Goal: Check status: Check status

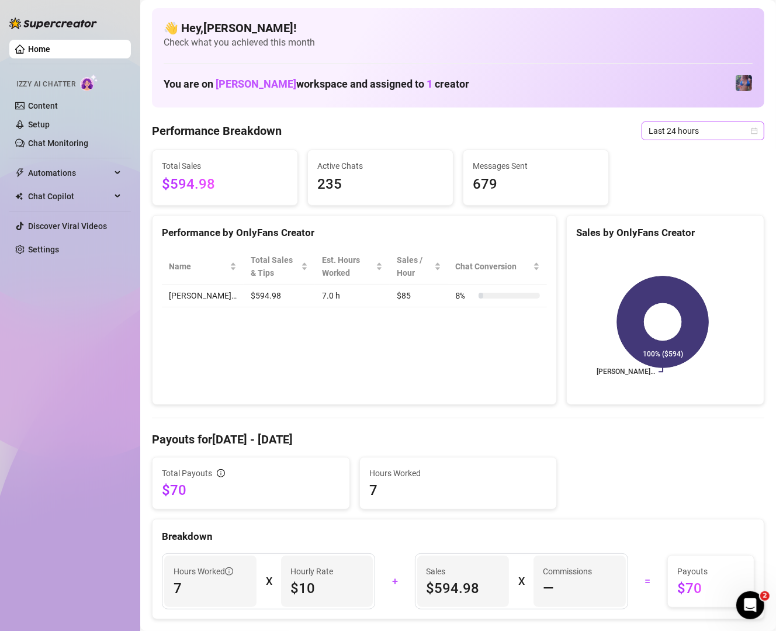
click at [675, 134] on span "Last 24 hours" at bounding box center [702, 131] width 109 height 18
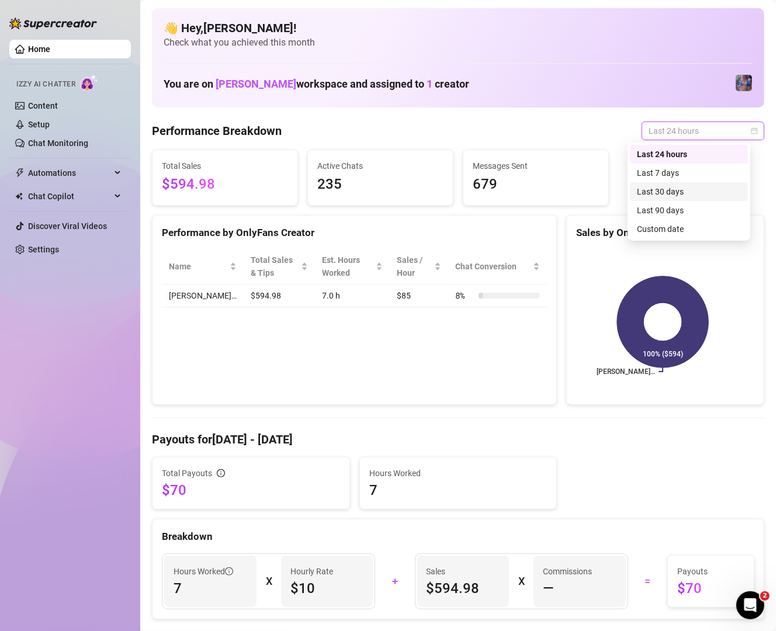
click at [675, 196] on div "Last 30 days" at bounding box center [689, 191] width 104 height 13
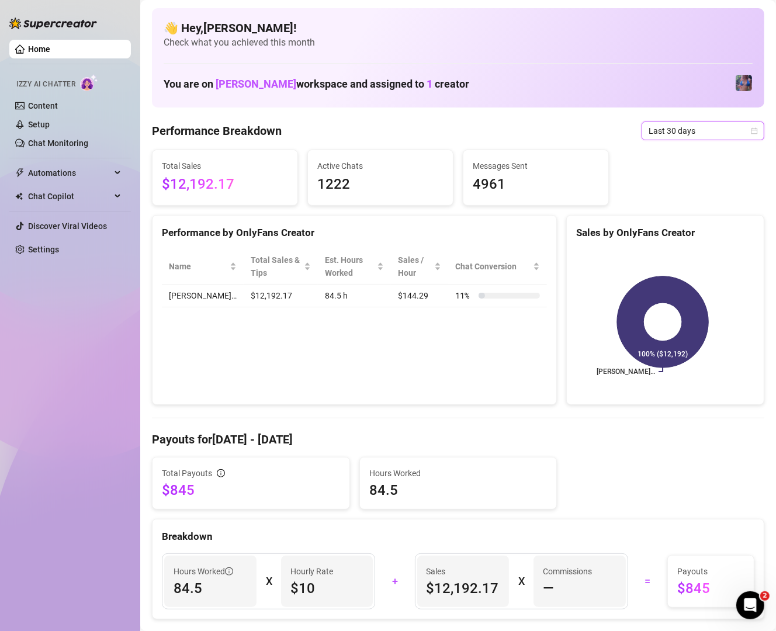
click at [717, 132] on span "Last 30 days" at bounding box center [702, 131] width 109 height 18
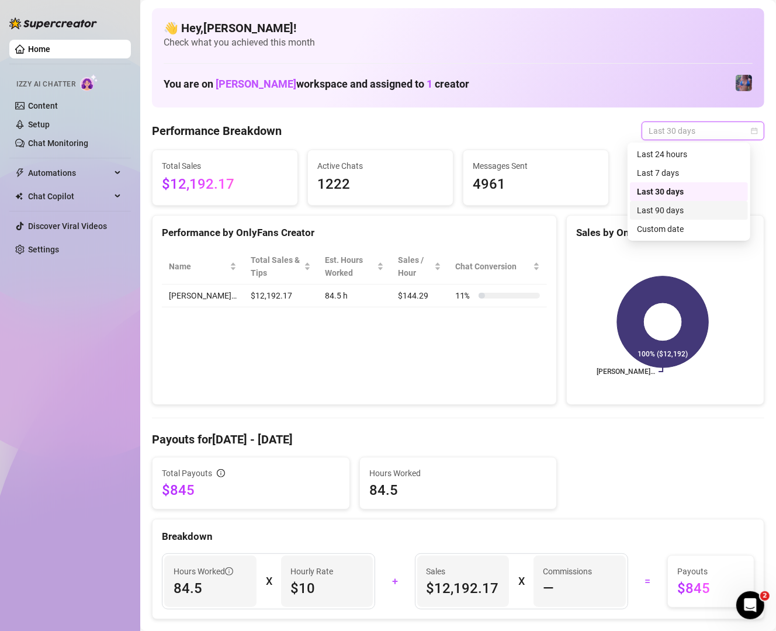
click at [707, 218] on div "Last 90 days" at bounding box center [689, 210] width 118 height 19
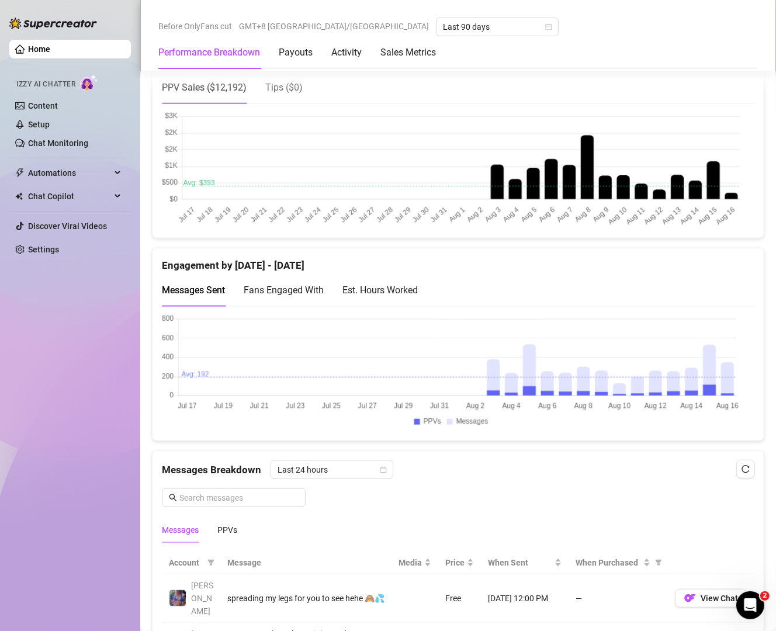
scroll to position [620, 0]
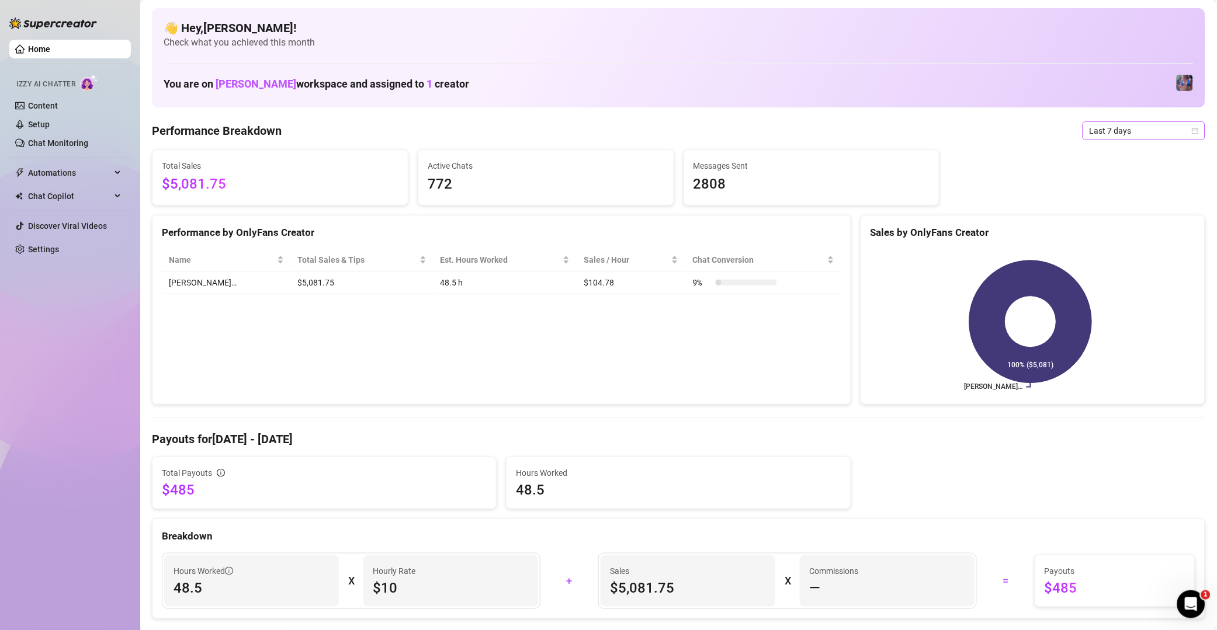
click at [779, 138] on span "Last 7 days" at bounding box center [1143, 131] width 109 height 18
click at [779, 150] on div "Last 24 hours" at bounding box center [1130, 154] width 104 height 13
click at [779, 134] on span "Last 24 hours" at bounding box center [1143, 131] width 109 height 18
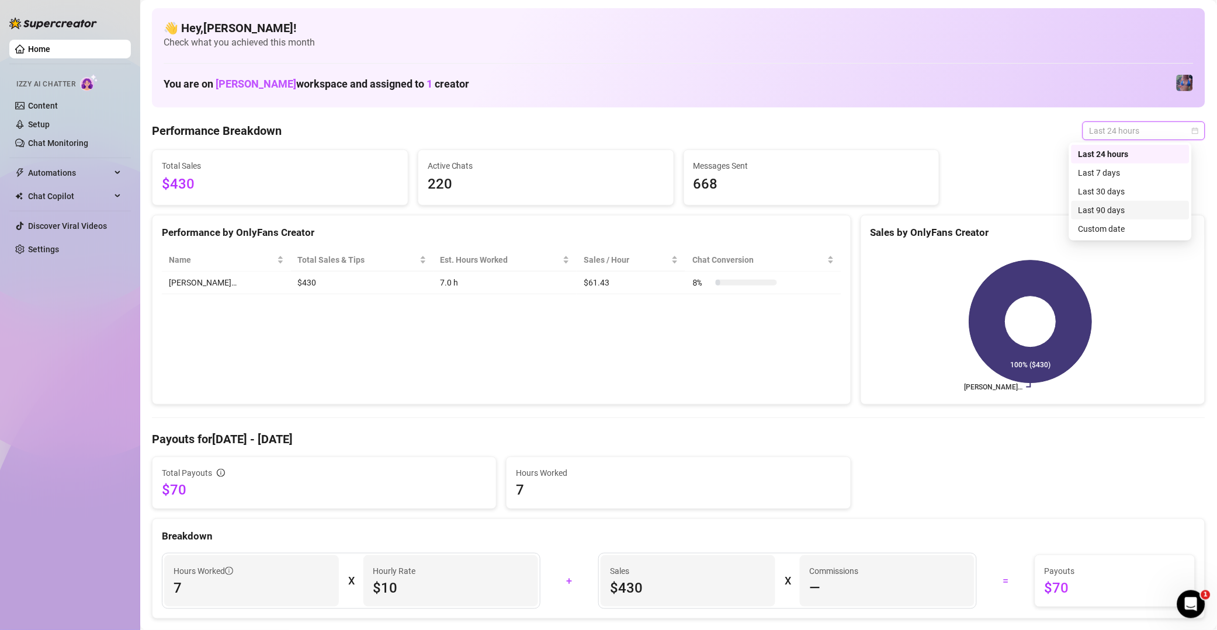
click at [779, 214] on div "Last 90 days" at bounding box center [1130, 210] width 104 height 13
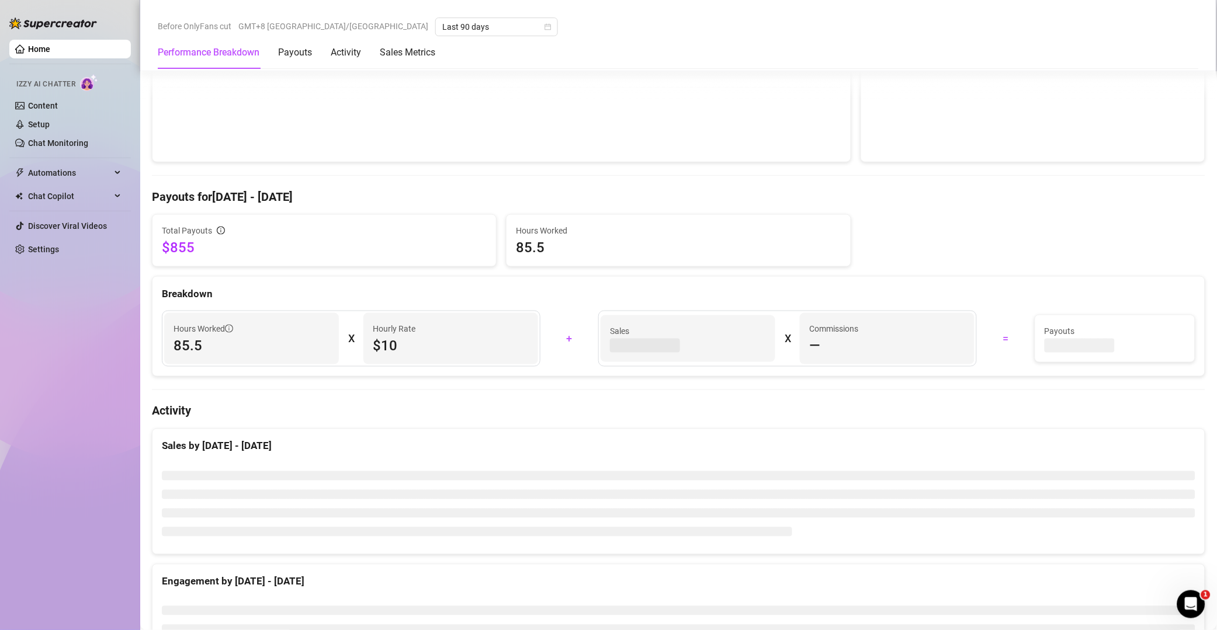
scroll to position [336, 0]
